Goal: Browse casually

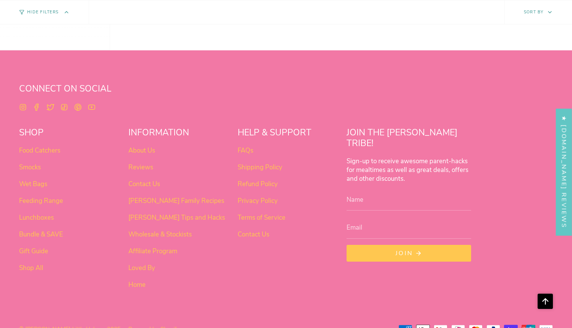
scroll to position [480, 0]
